Goal: Find specific page/section: Find specific page/section

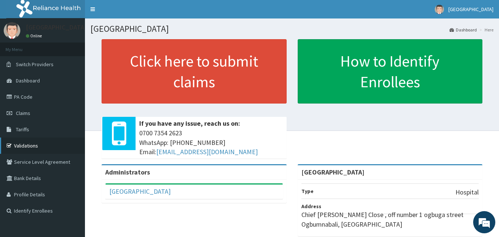
click at [26, 146] on link "Validations" at bounding box center [42, 145] width 85 height 16
click at [20, 96] on link "PA Code" at bounding box center [42, 97] width 85 height 16
click at [24, 96] on link "PA Code" at bounding box center [42, 97] width 85 height 16
